Goal: Task Accomplishment & Management: Complete application form

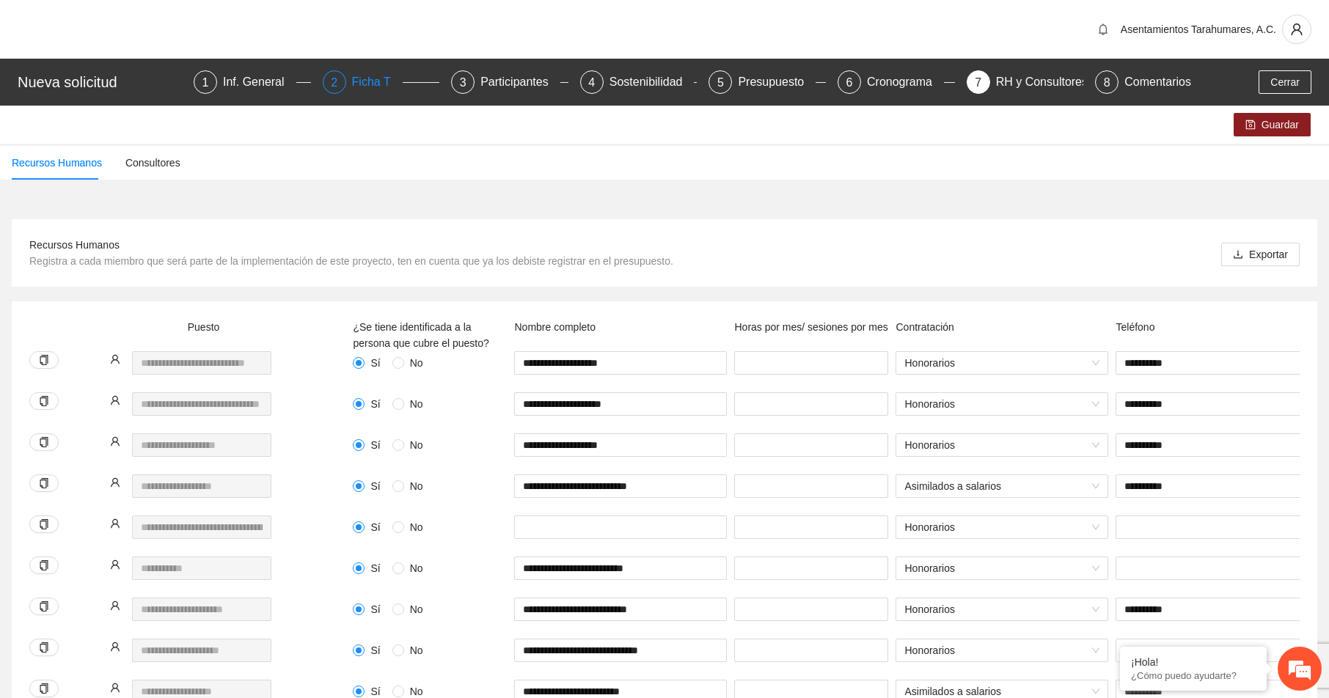
click at [373, 84] on div "Ficha T" at bounding box center [377, 81] width 51 height 23
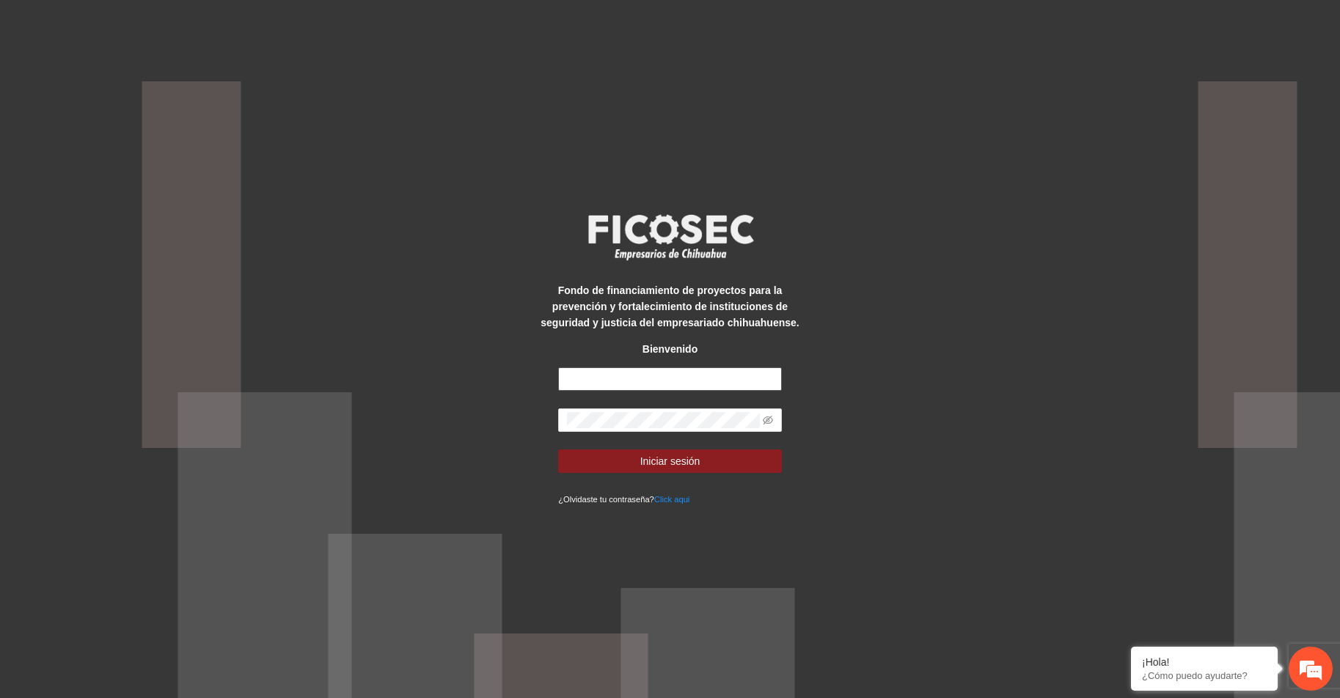
type input "**********"
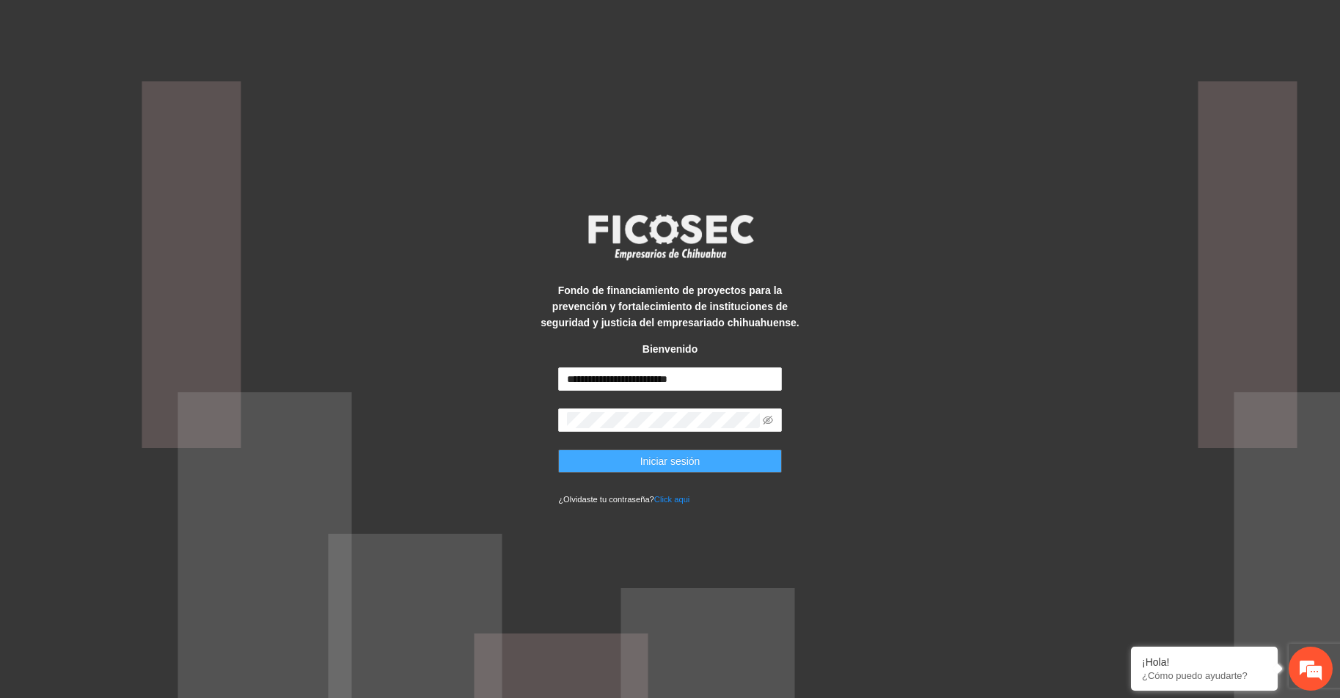
click at [692, 460] on span "Iniciar sesión" at bounding box center [671, 461] width 60 height 16
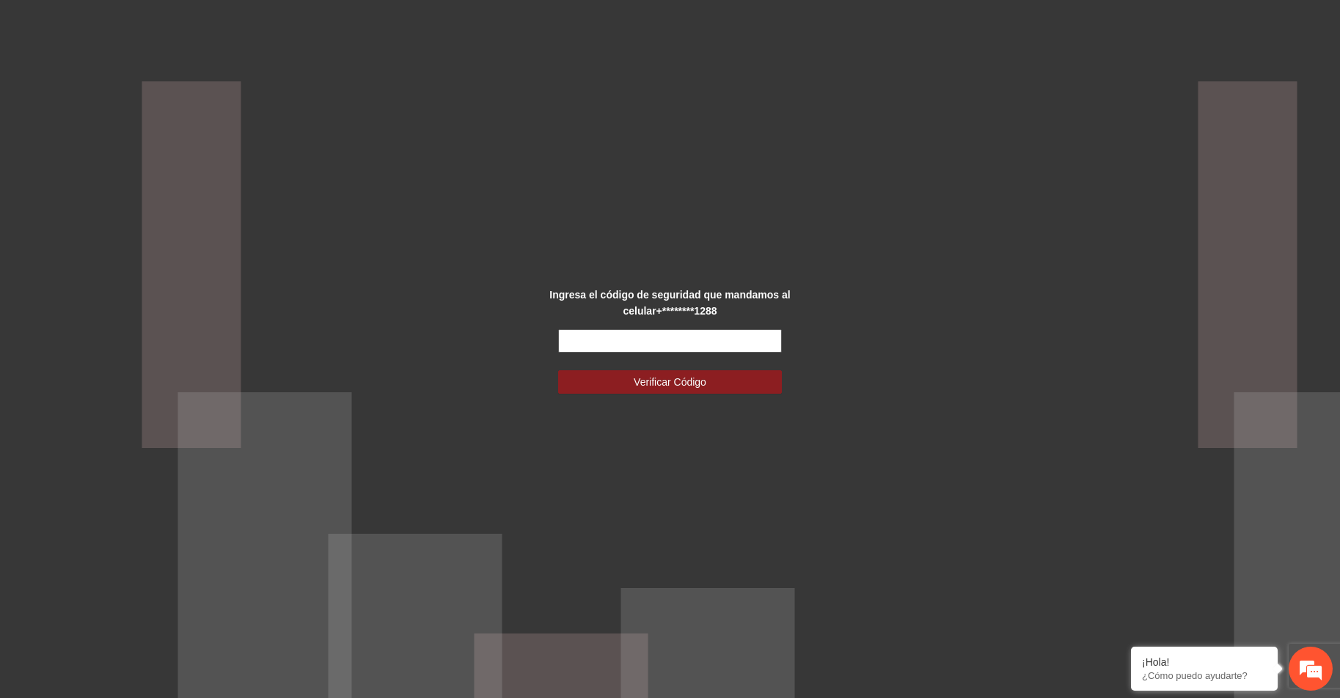
click at [650, 342] on input "text" at bounding box center [670, 340] width 224 height 23
type input "******"
click at [668, 379] on span "Verificar Código" at bounding box center [670, 382] width 73 height 16
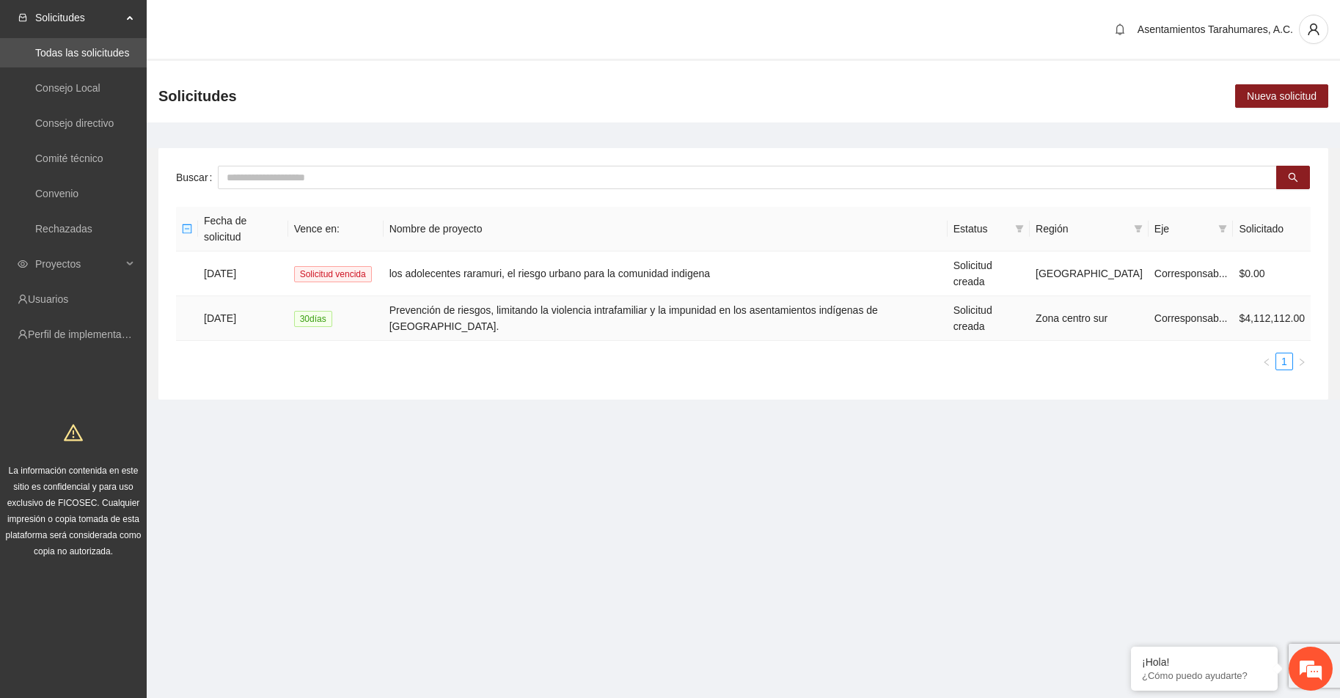
click at [581, 296] on td "Prevención de riesgos, limitando la violencia intrafamiliar y la impunidad en l…" at bounding box center [666, 318] width 564 height 45
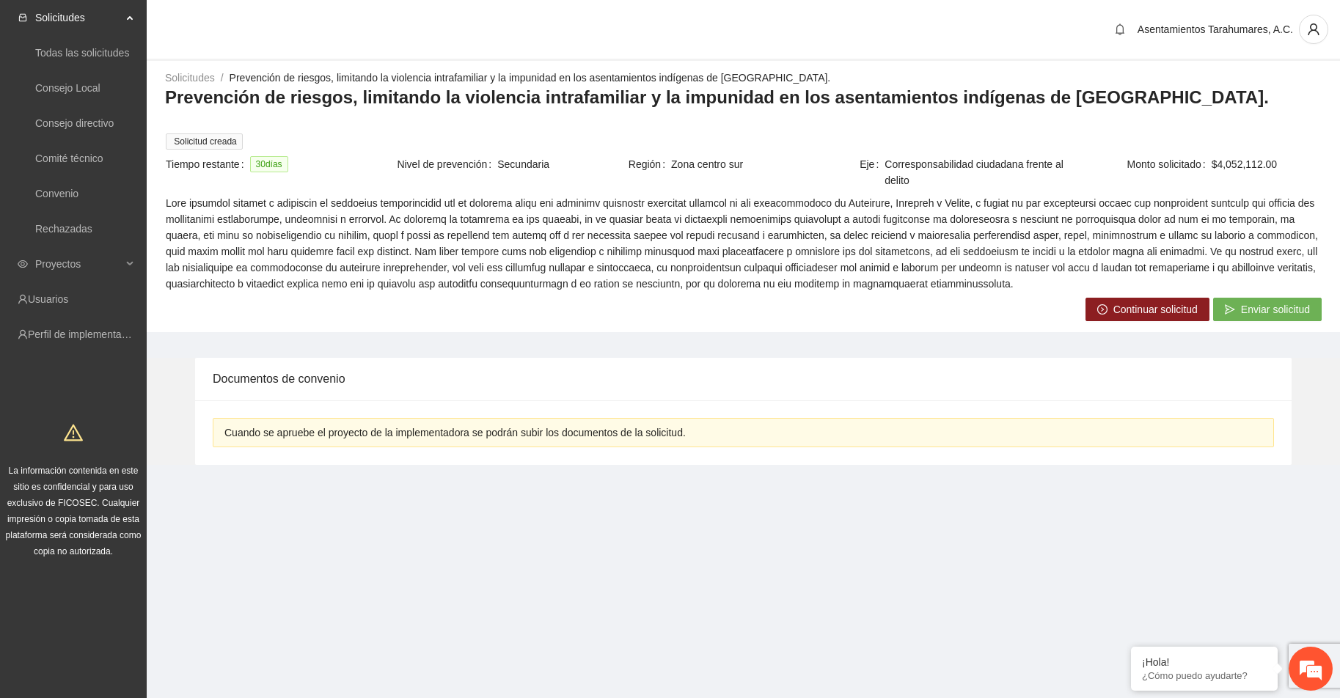
click at [1148, 302] on span "Continuar solicitud" at bounding box center [1156, 310] width 84 height 16
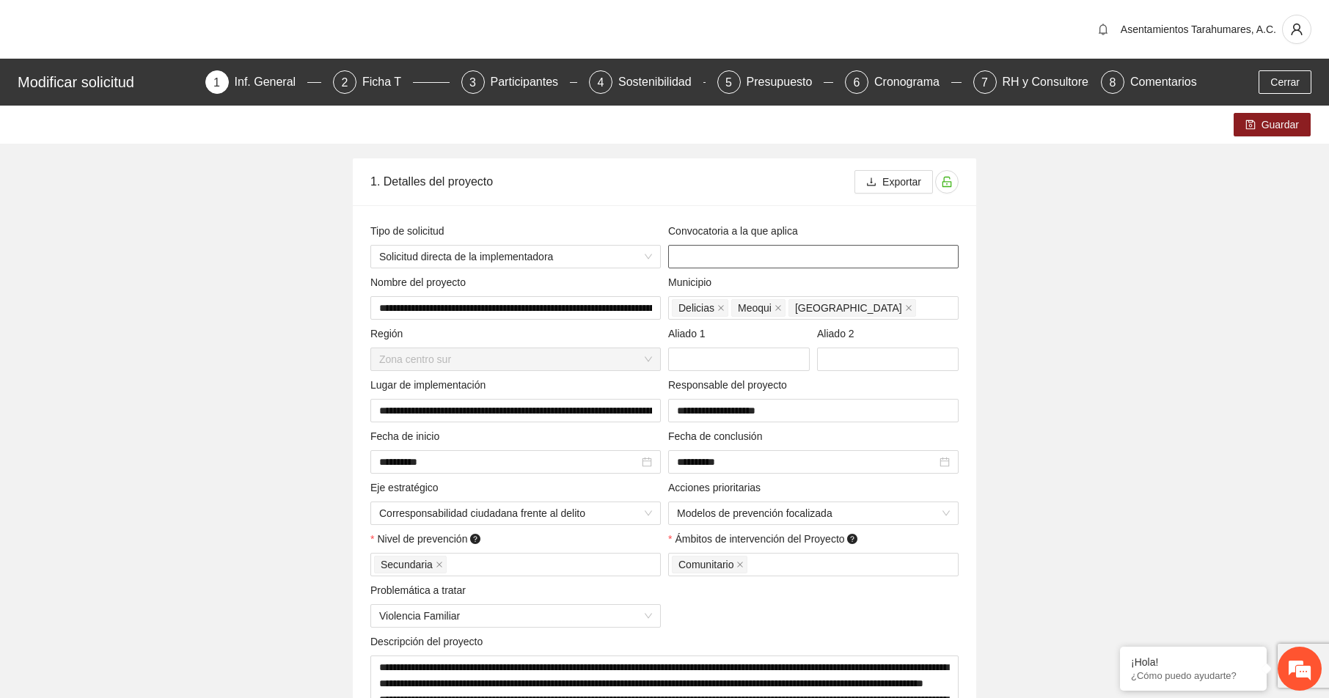
type input "**********"
click at [390, 79] on div "Ficha T" at bounding box center [387, 81] width 51 height 23
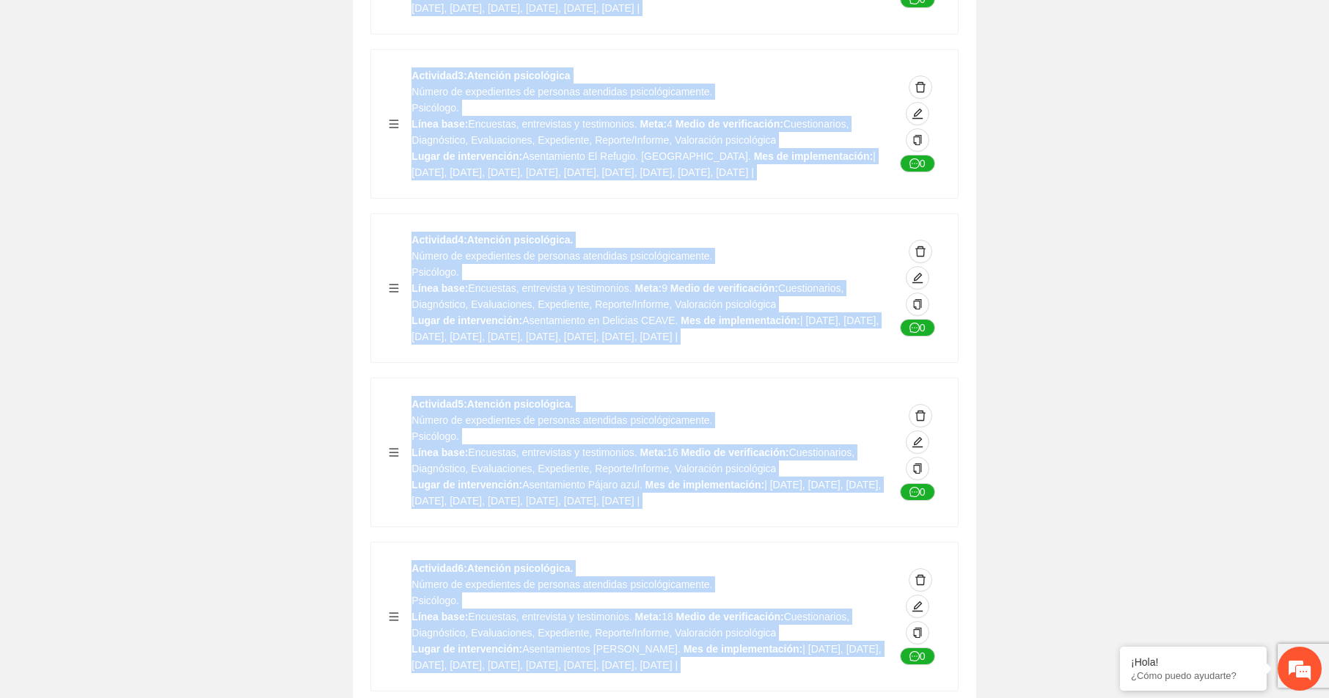
scroll to position [9336, 0]
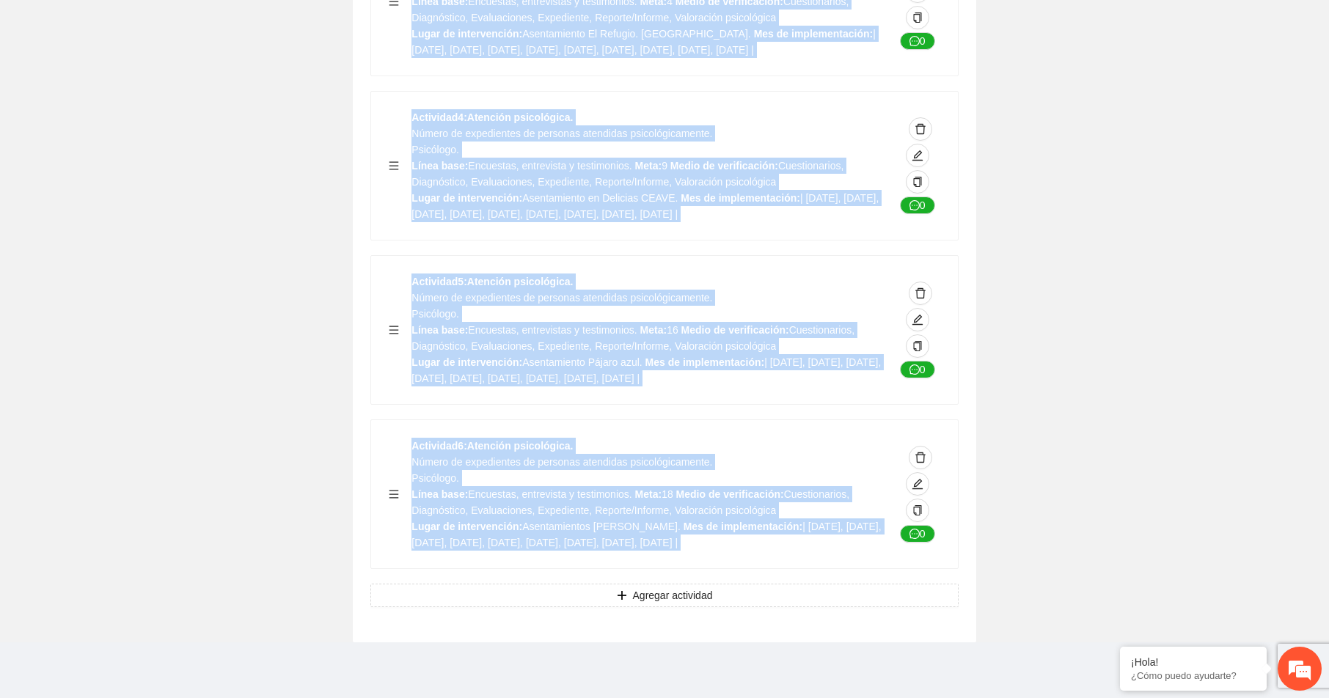
drag, startPoint x: 371, startPoint y: 184, endPoint x: 645, endPoint y: 728, distance: 608.7
copy div "Objetivo de desarrollo Exportar Incidir en la disminución de la violencia intra…"
click at [716, 437] on div "Actividad 6 : Atención psicológica. Número de expedientes de personas atendidas…" at bounding box center [664, 494] width 587 height 148
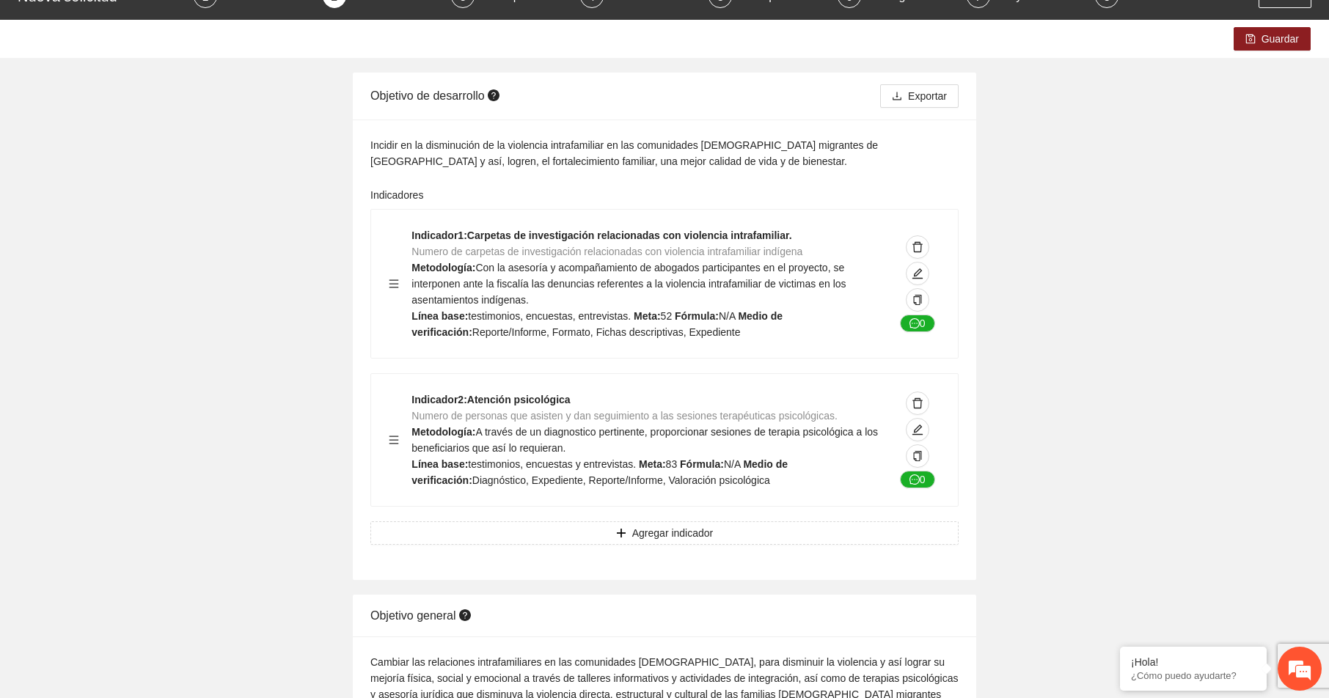
scroll to position [0, 0]
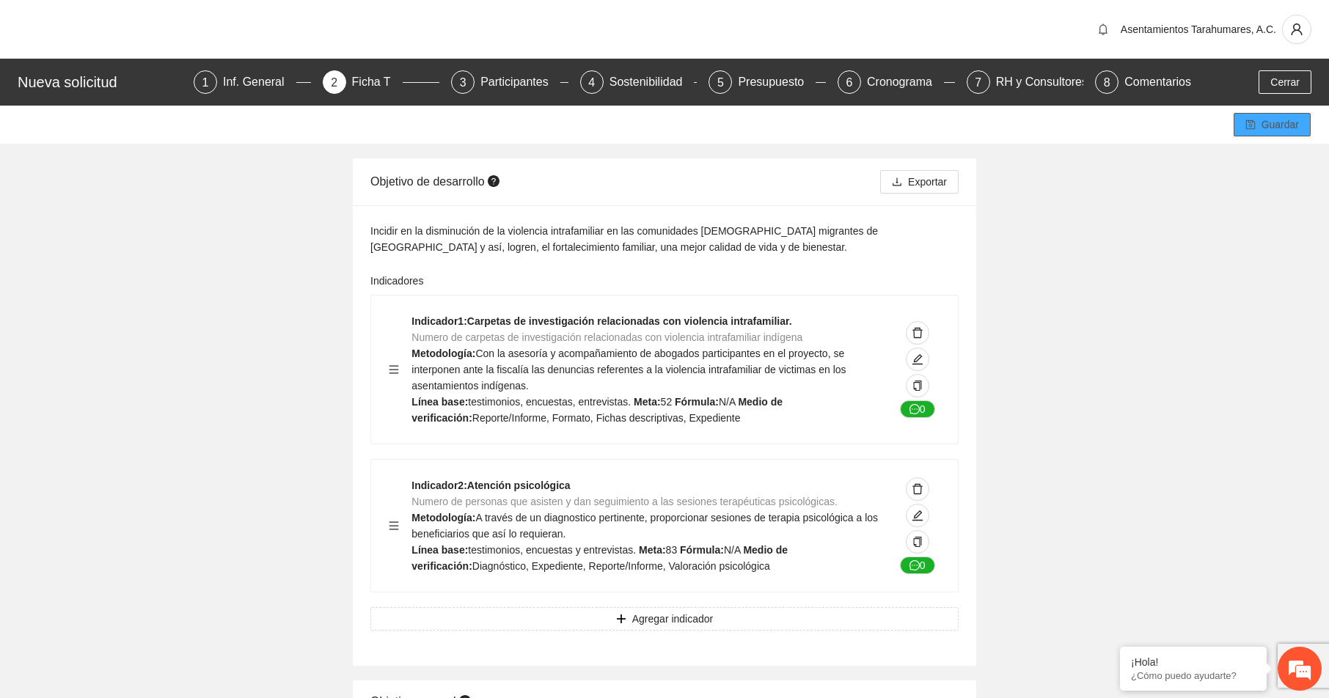
click at [1288, 123] on span "Guardar" at bounding box center [1280, 125] width 37 height 16
click at [1287, 123] on span "Guardar" at bounding box center [1280, 125] width 37 height 16
click at [968, 226] on div "Incidir en la disminución de la violencia intrafamiliar en las comunidades indí…" at bounding box center [665, 435] width 624 height 461
click at [960, 258] on div "Incidir en la disminución de la violencia intrafamiliar en las comunidades indí…" at bounding box center [665, 435] width 624 height 461
click at [1293, 121] on span "Guardar" at bounding box center [1280, 125] width 37 height 16
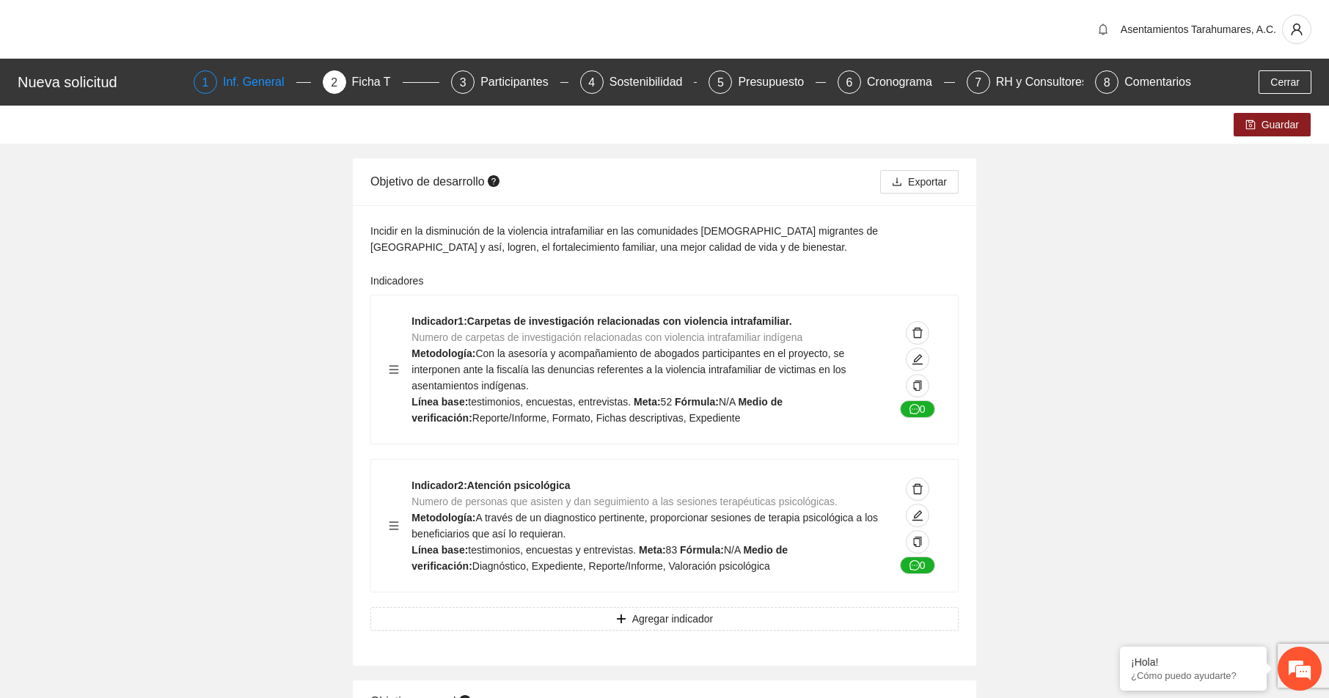
click at [259, 86] on div "Inf. General" at bounding box center [259, 81] width 73 height 23
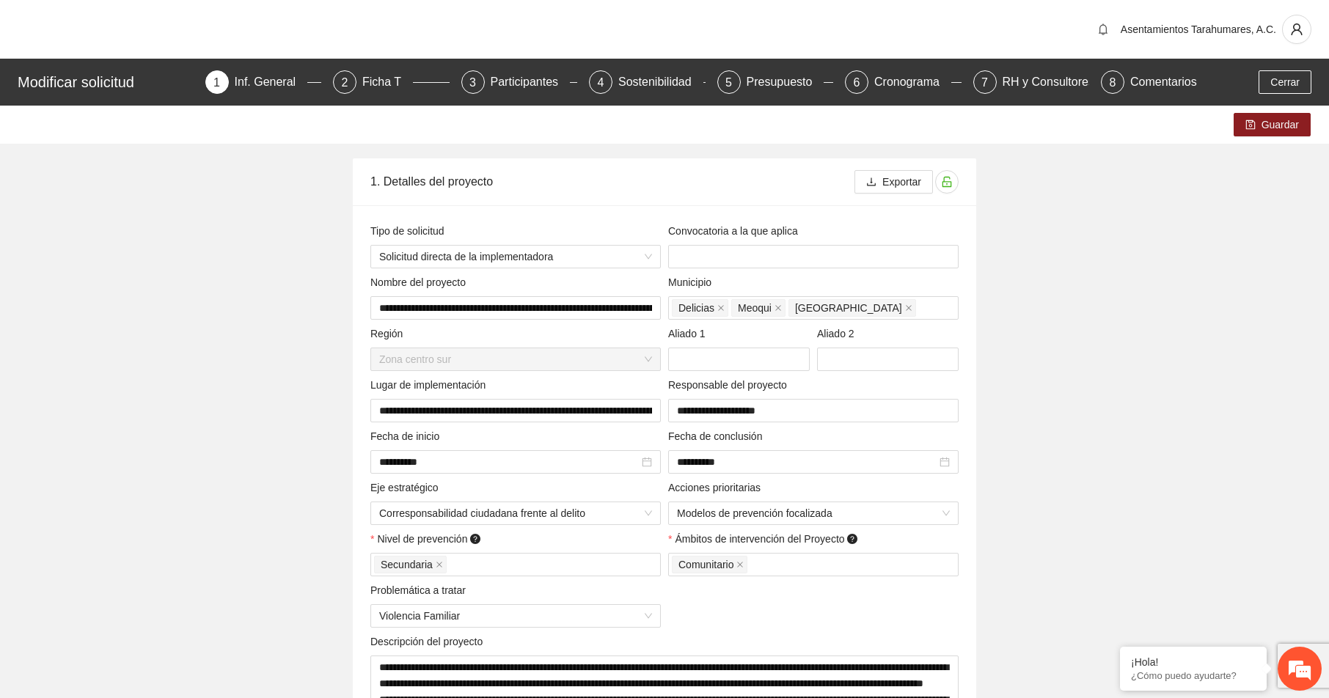
type input "**********"
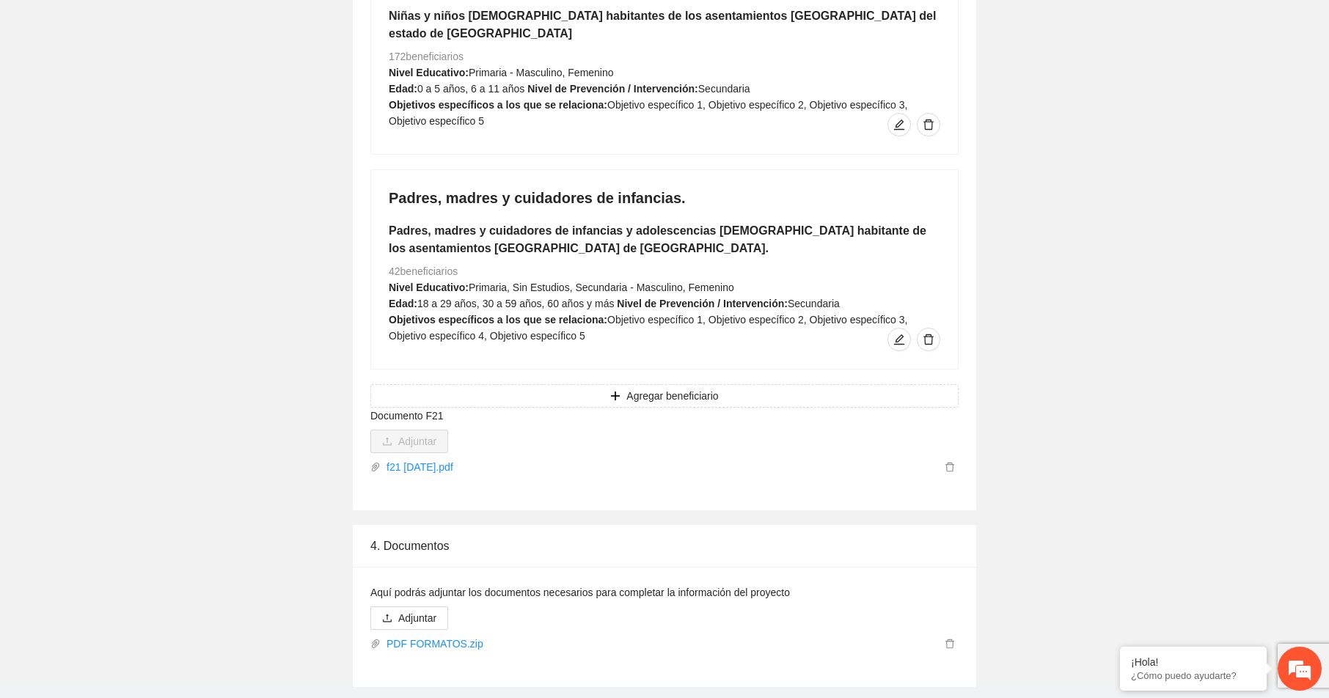
scroll to position [2369, 0]
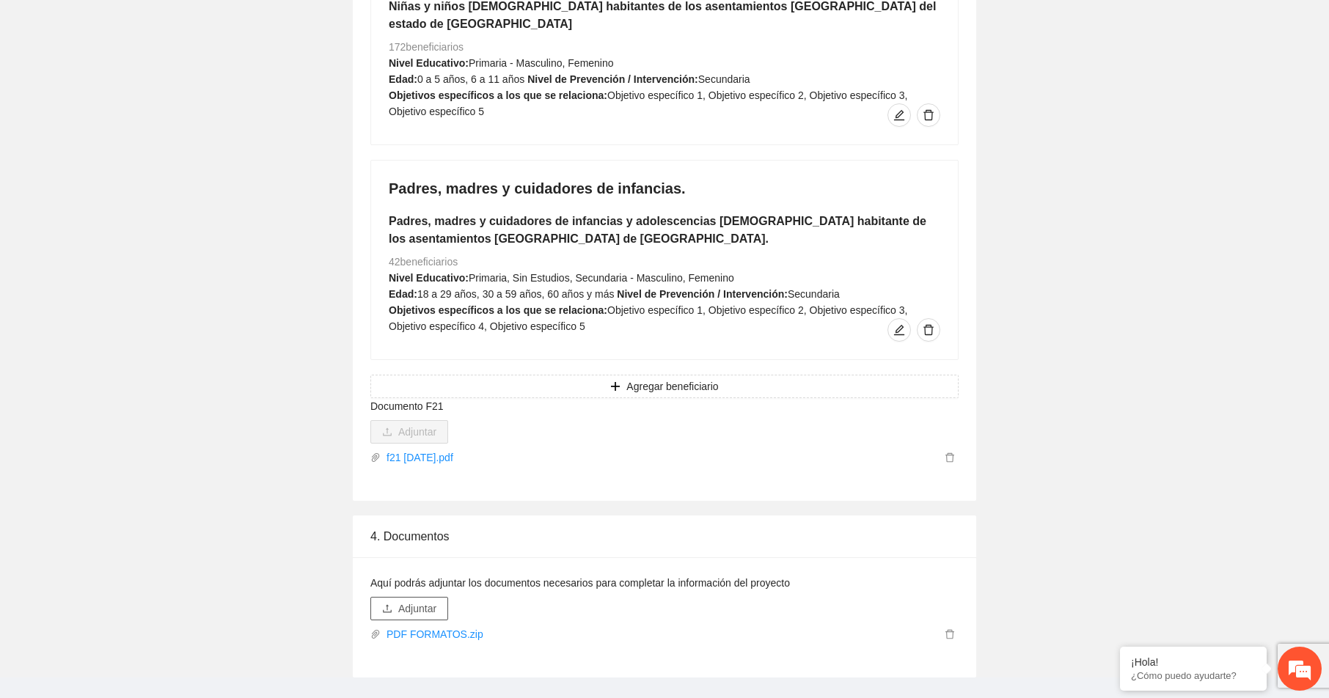
click at [433, 601] on span "Adjuntar" at bounding box center [417, 609] width 38 height 16
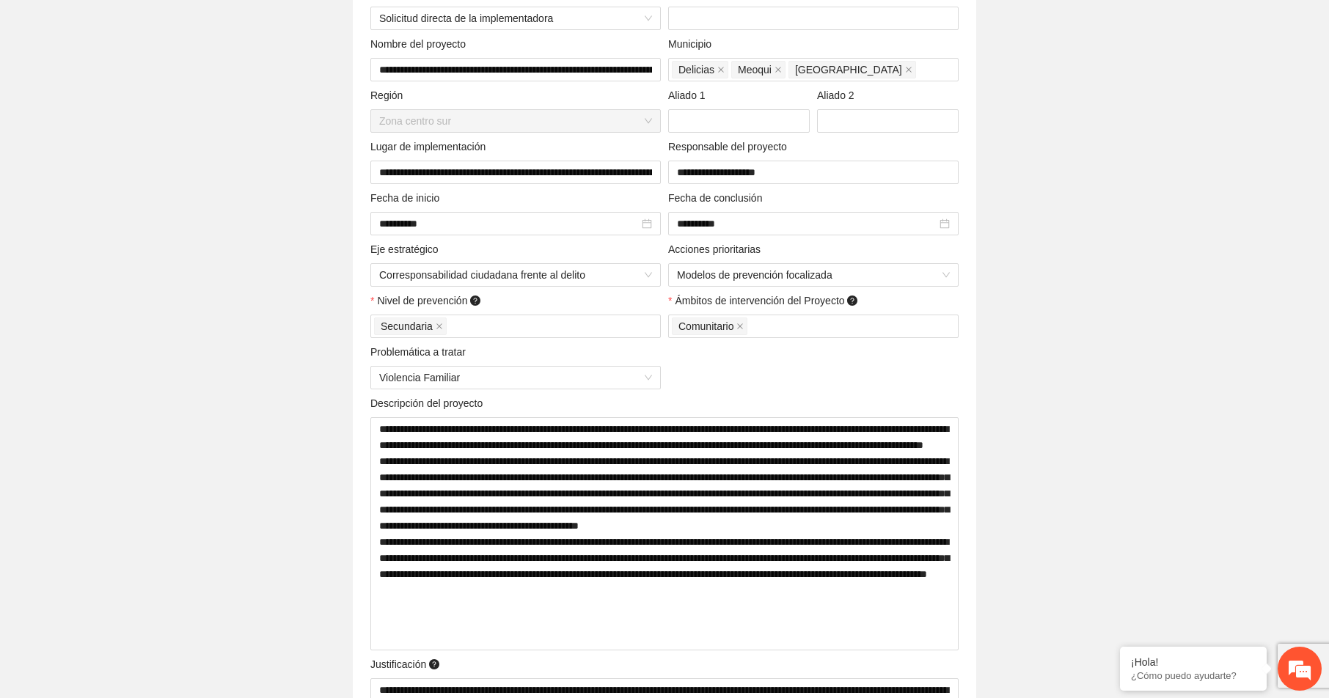
scroll to position [0, 0]
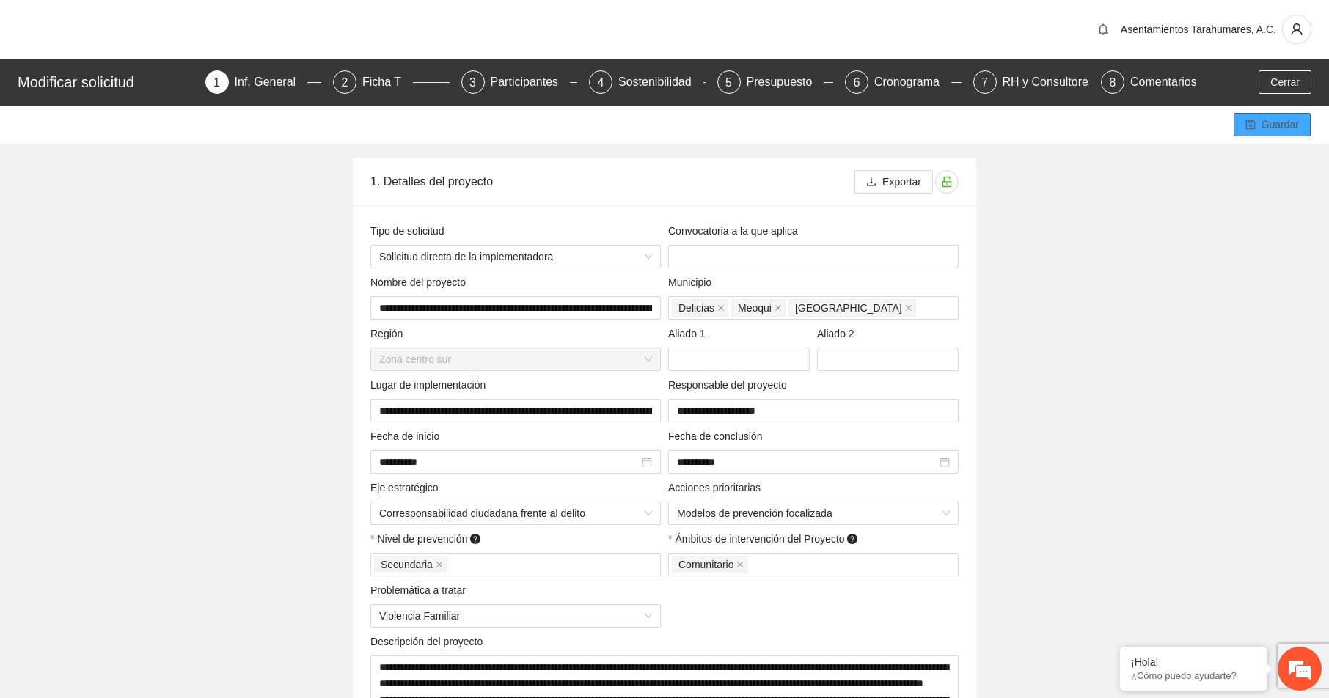
click at [1285, 121] on span "Guardar" at bounding box center [1280, 125] width 37 height 16
click at [1285, 122] on span "Guardar" at bounding box center [1280, 125] width 37 height 16
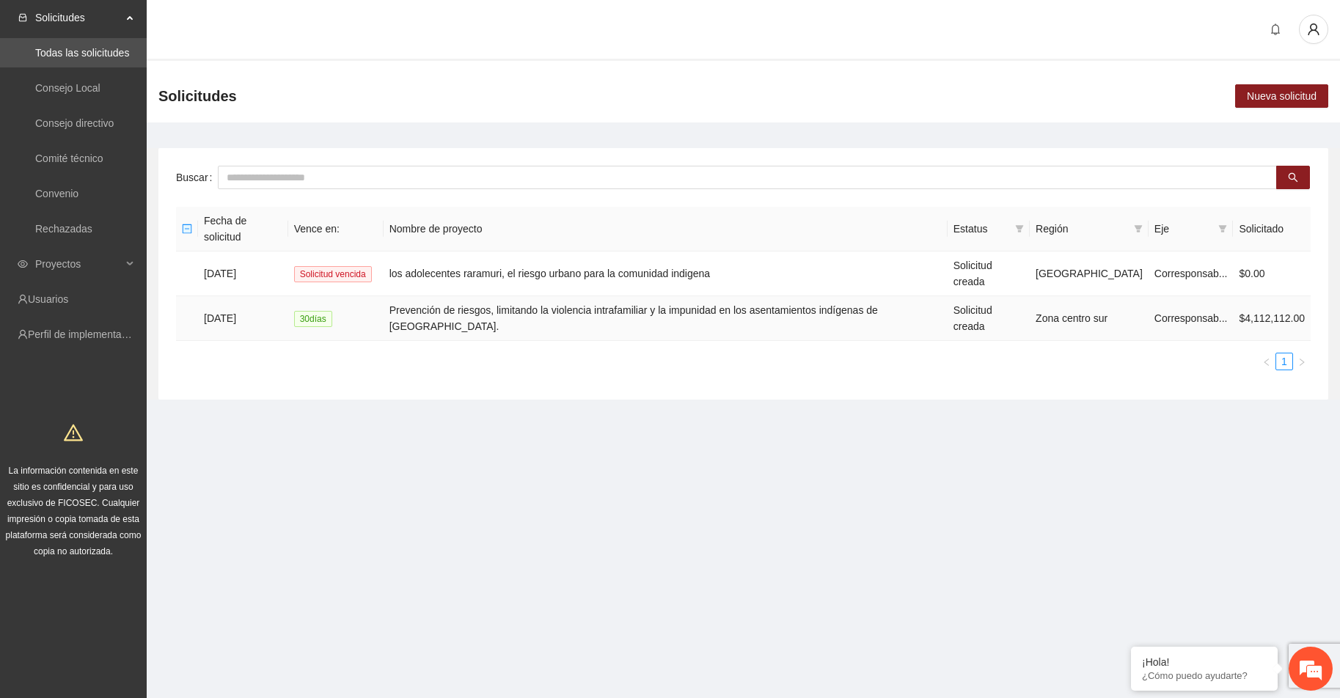
click at [606, 296] on td "Prevención de riesgos, limitando la violencia intrafamiliar y la impunidad en l…" at bounding box center [666, 318] width 564 height 45
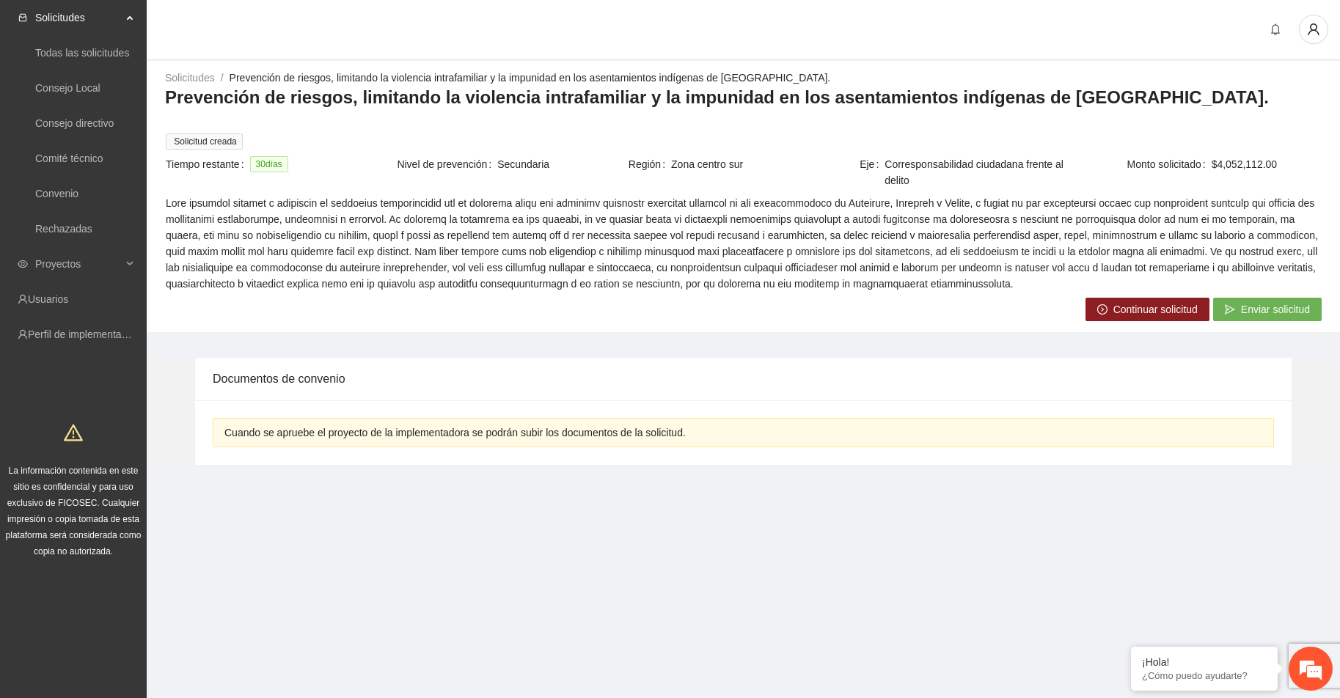
click at [1279, 302] on span "Enviar solicitud" at bounding box center [1275, 310] width 69 height 16
click at [1314, 261] on span "Aceptar" at bounding box center [1308, 263] width 35 height 16
click at [1283, 302] on span "Enviar solicitud" at bounding box center [1275, 310] width 69 height 16
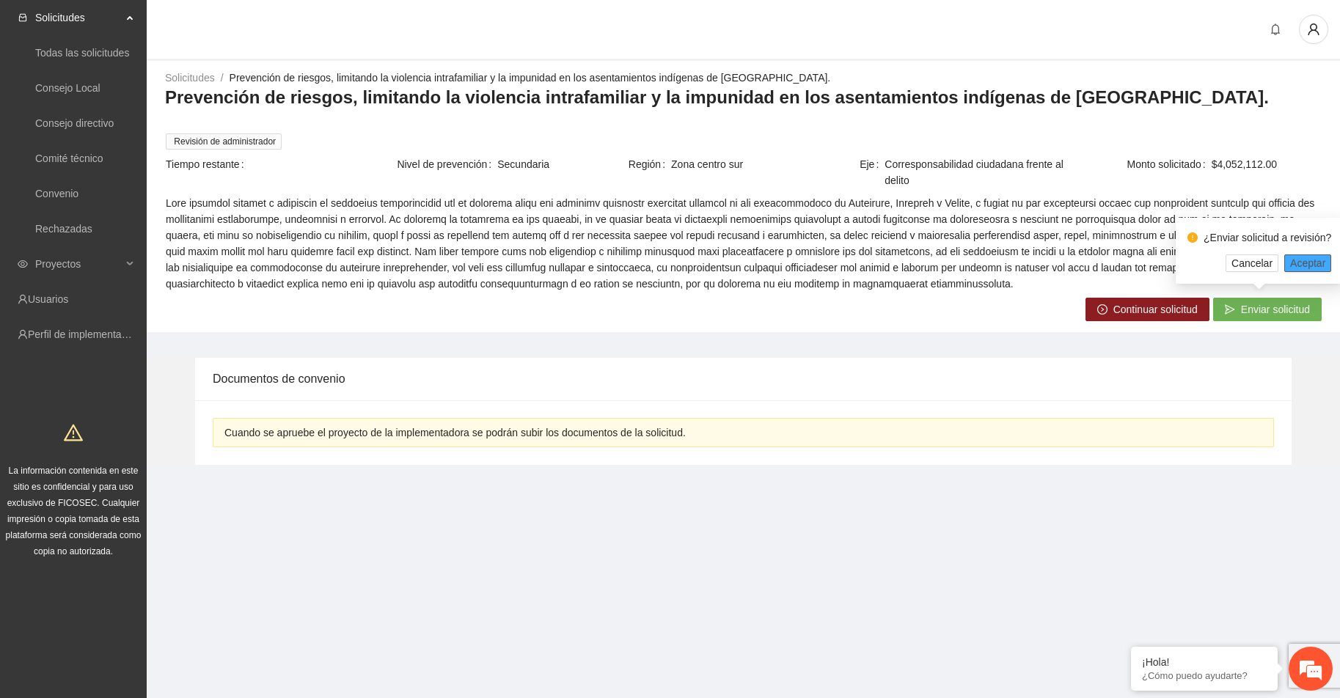
click at [1305, 263] on span "Aceptar" at bounding box center [1308, 263] width 35 height 16
